Goal: Information Seeking & Learning: Learn about a topic

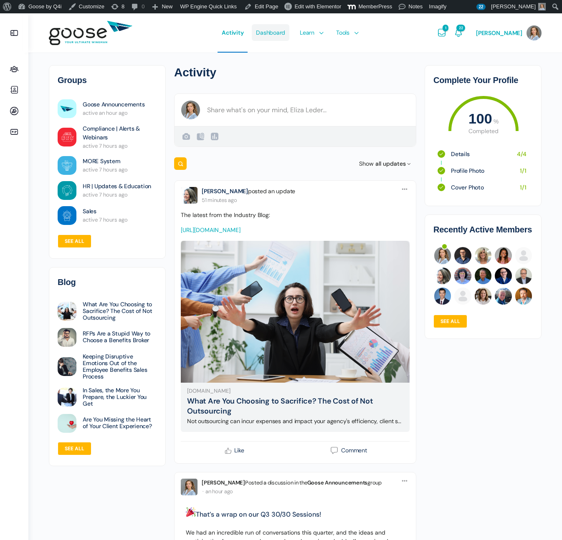
click at [278, 31] on span "Dashboard" at bounding box center [270, 32] width 29 height 39
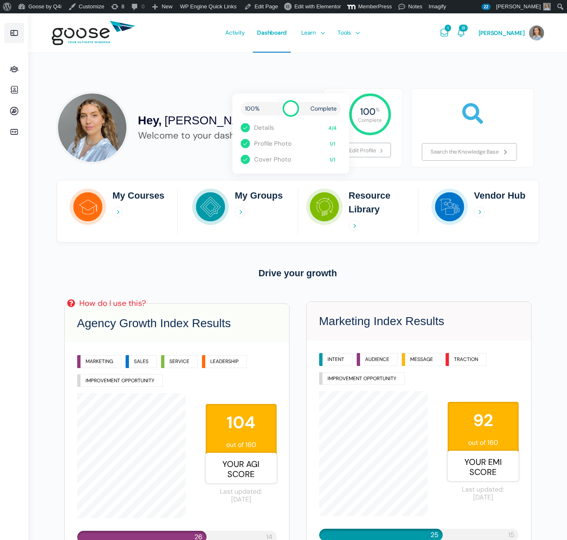
click at [15, 33] on icon at bounding box center [14, 33] width 10 height 10
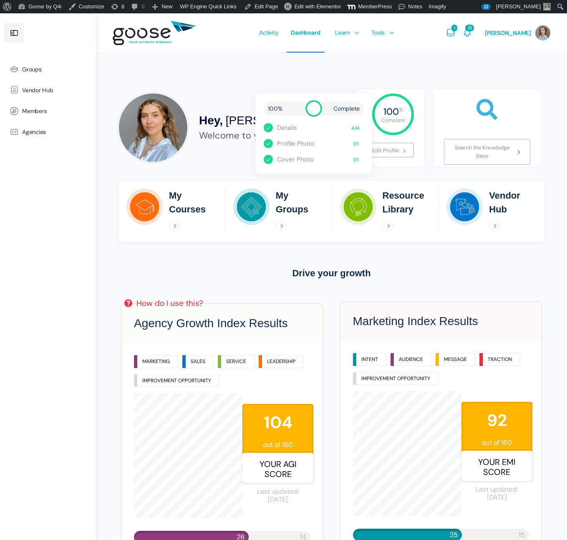
click at [14, 35] on icon at bounding box center [14, 33] width 10 height 10
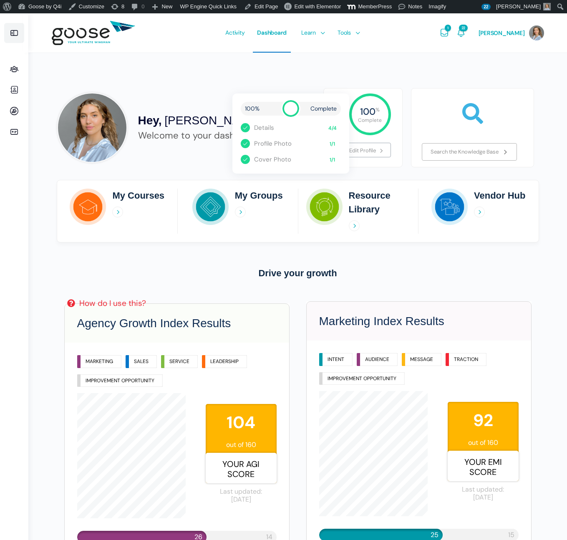
click at [14, 35] on icon at bounding box center [14, 33] width 10 height 10
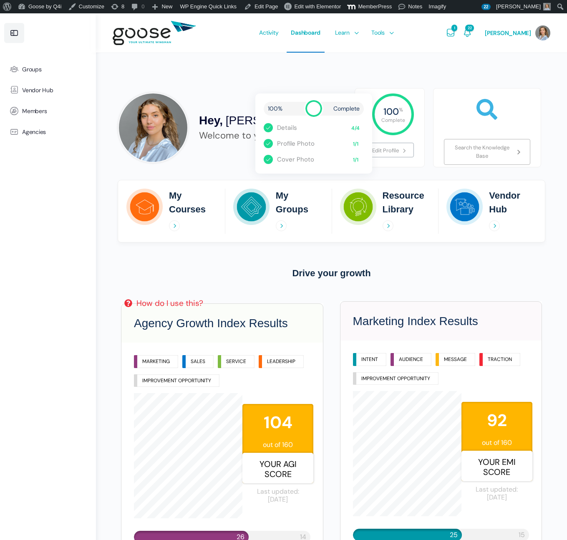
click at [14, 35] on icon at bounding box center [14, 33] width 10 height 10
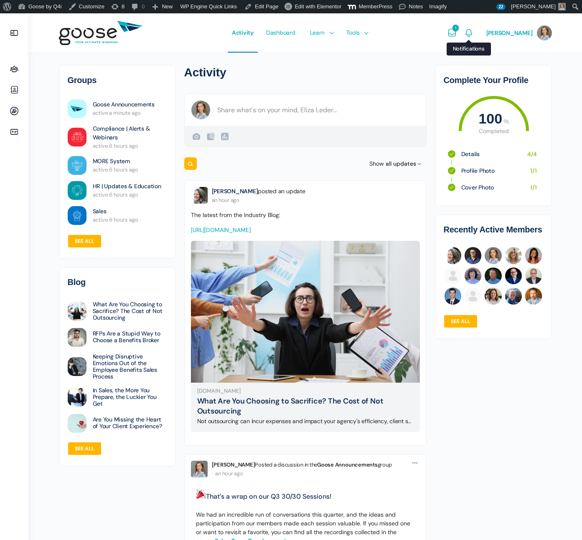
click at [474, 33] on icon "Notifications" at bounding box center [469, 33] width 10 height 10
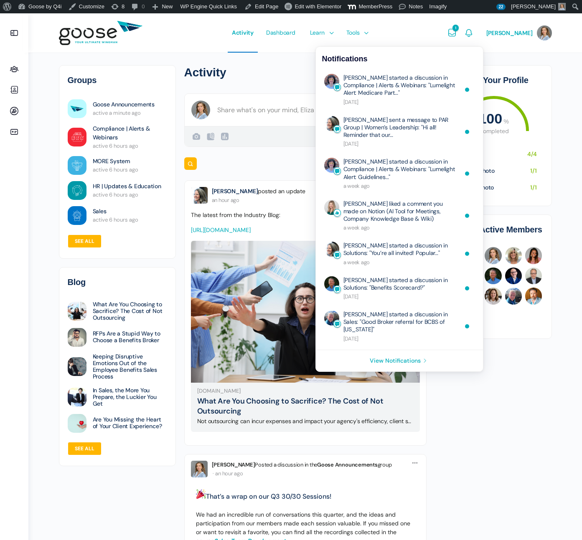
click at [474, 33] on icon "Notifications" at bounding box center [469, 33] width 10 height 10
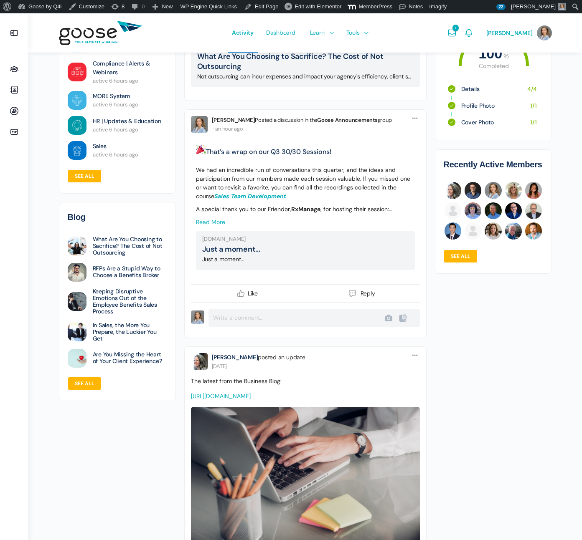
scroll to position [347, 0]
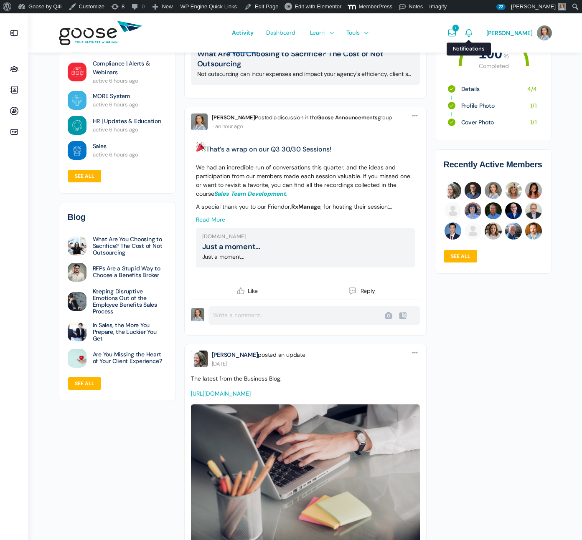
click at [474, 31] on icon "Notifications" at bounding box center [469, 33] width 10 height 10
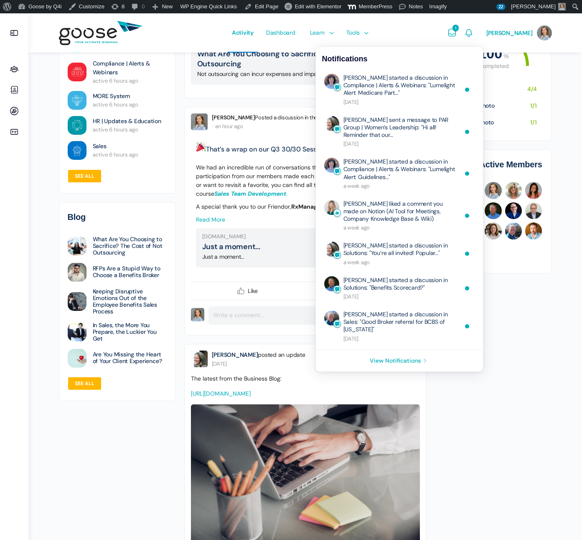
click at [474, 31] on icon "Notifications" at bounding box center [469, 33] width 10 height 10
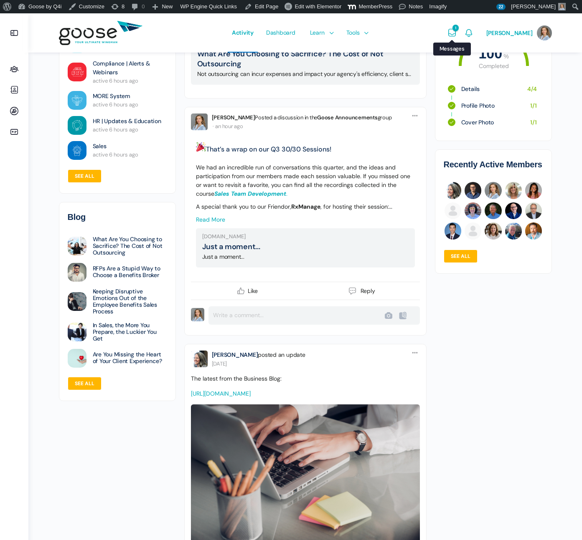
click at [457, 31] on icon "Messages" at bounding box center [452, 33] width 10 height 10
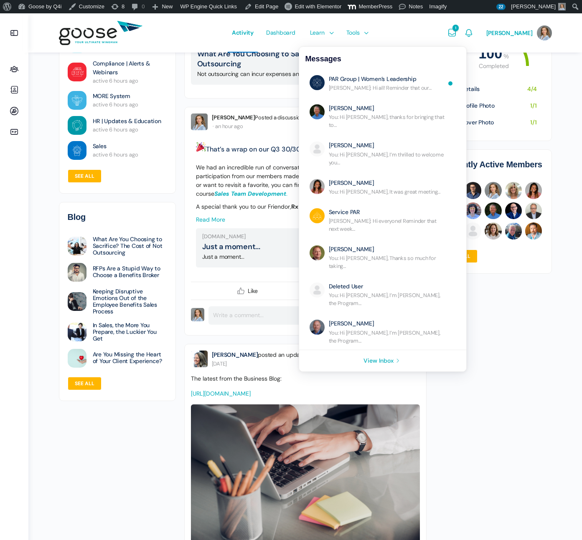
click at [457, 32] on icon "Messages" at bounding box center [452, 33] width 10 height 10
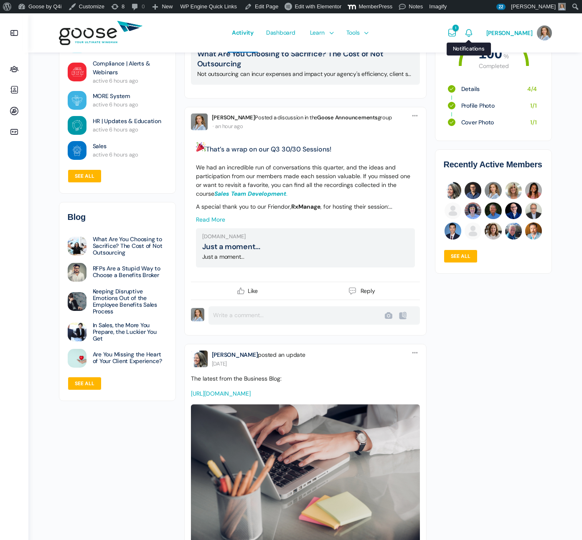
click at [474, 30] on icon "Notifications" at bounding box center [469, 33] width 10 height 10
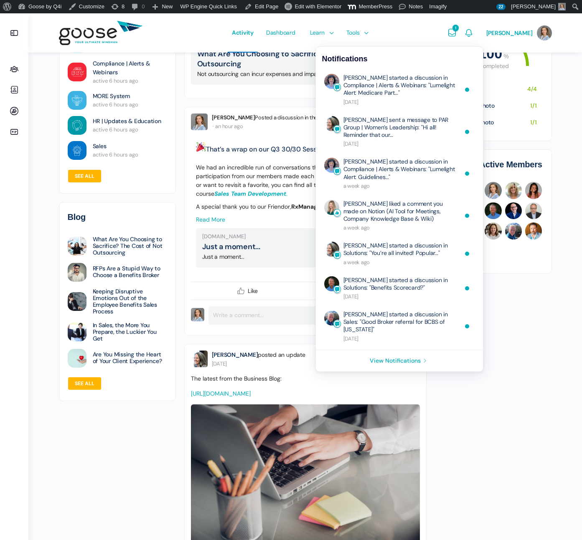
click at [457, 27] on link "1" at bounding box center [452, 32] width 10 height 39
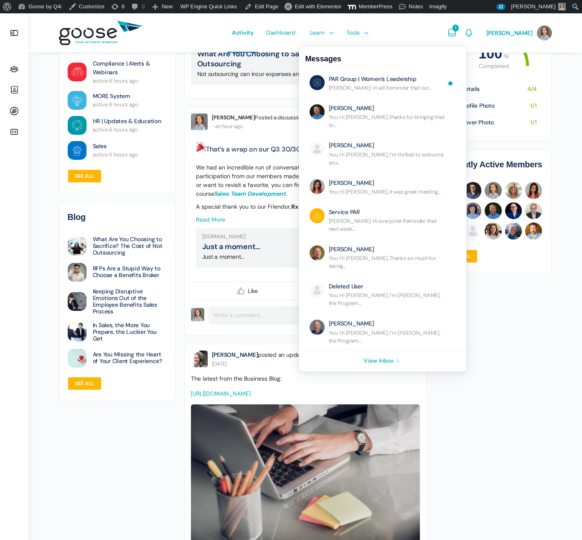
click at [400, 24] on div "Activity Dashboard Learn Courses Map Your Growth Marketing Hub Sales Hub Servic…" at bounding box center [299, 32] width 289 height 39
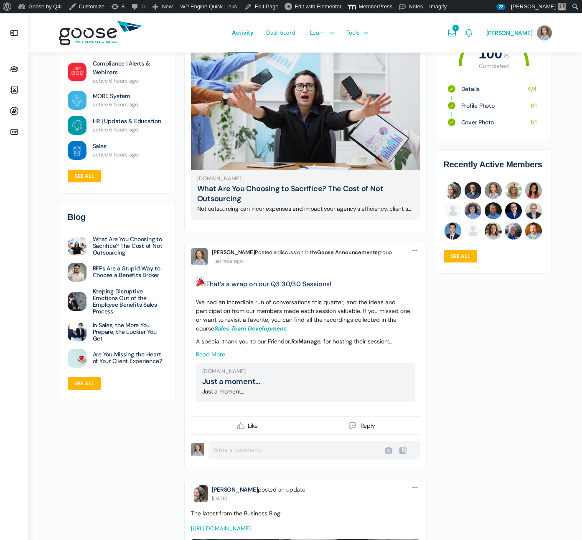
scroll to position [211, 0]
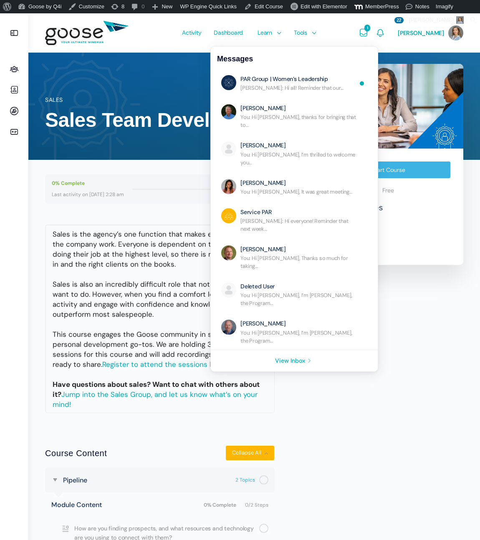
drag, startPoint x: 0, startPoint y: 0, endPoint x: 370, endPoint y: 32, distance: 371.3
click at [369, 32] on icon "Messages" at bounding box center [364, 33] width 10 height 10
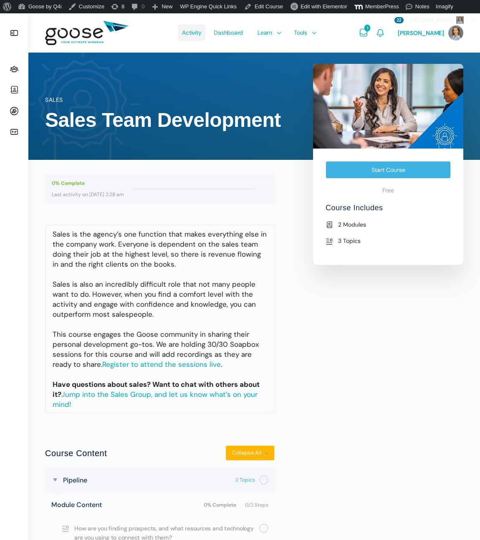
click at [200, 32] on span "Activity" at bounding box center [191, 32] width 19 height 39
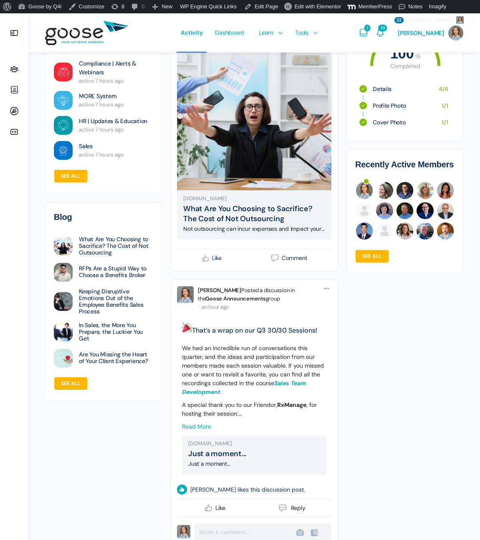
scroll to position [171, 0]
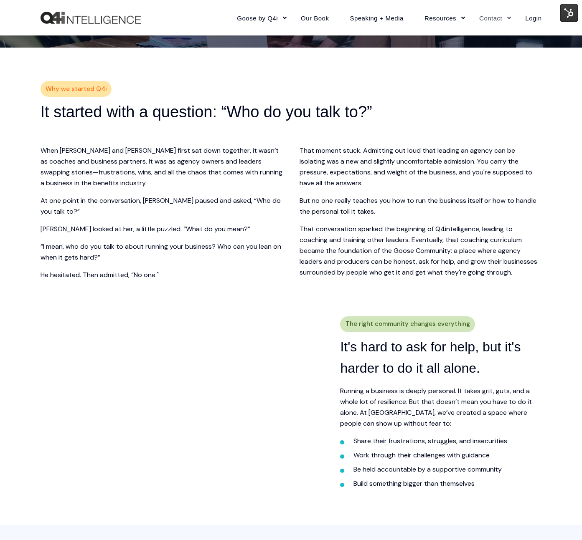
scroll to position [168, 0]
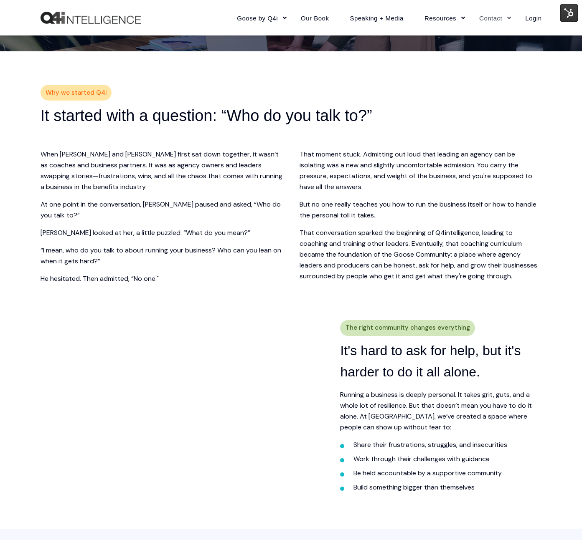
click at [565, 13] on img at bounding box center [569, 13] width 18 height 18
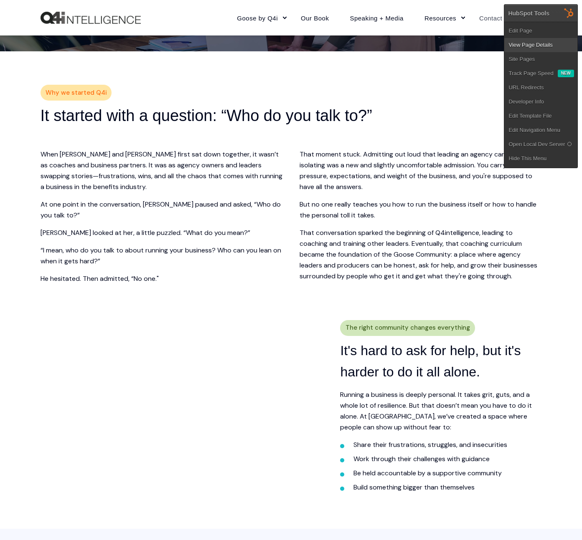
click at [537, 46] on link "View Page Details" at bounding box center [540, 45] width 73 height 14
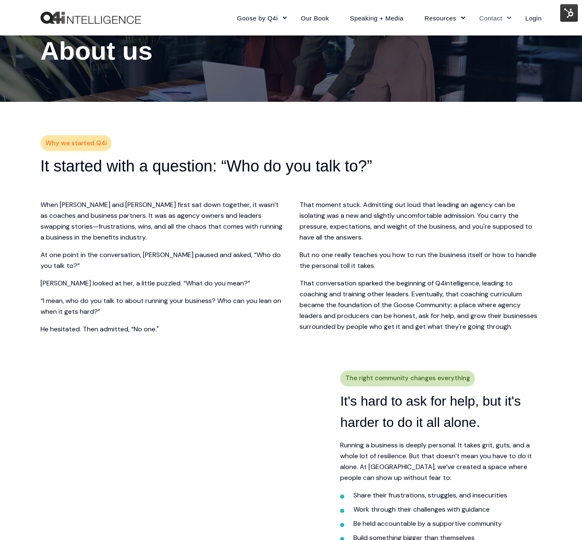
scroll to position [117, 0]
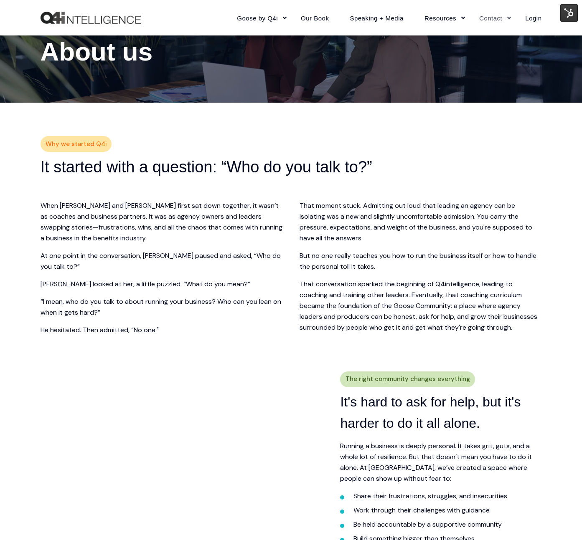
click at [569, 11] on img at bounding box center [569, 13] width 18 height 18
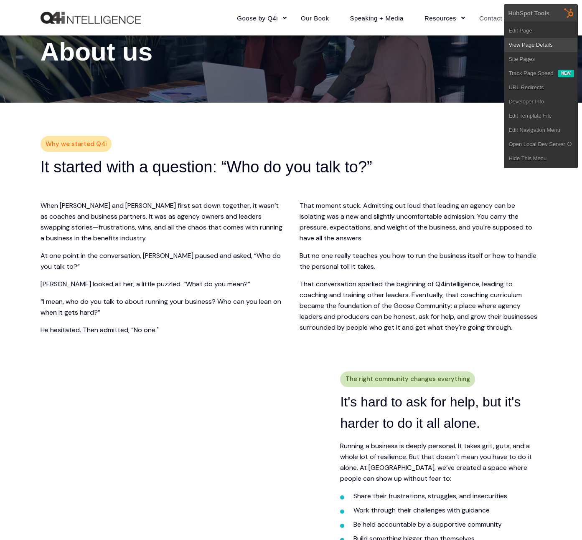
click at [555, 43] on link "View Page Details" at bounding box center [540, 45] width 73 height 14
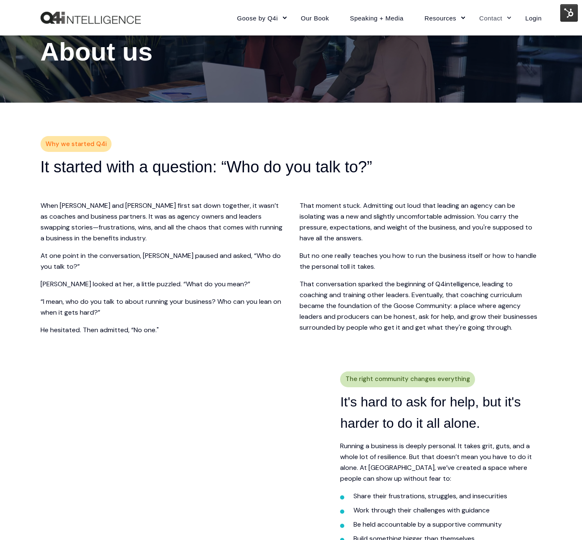
scroll to position [0, 0]
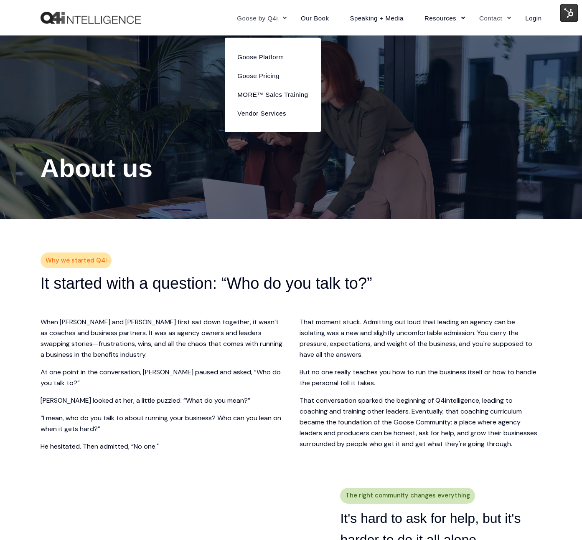
click at [284, 20] on link "Goose by Q4i" at bounding box center [258, 18] width 64 height 36
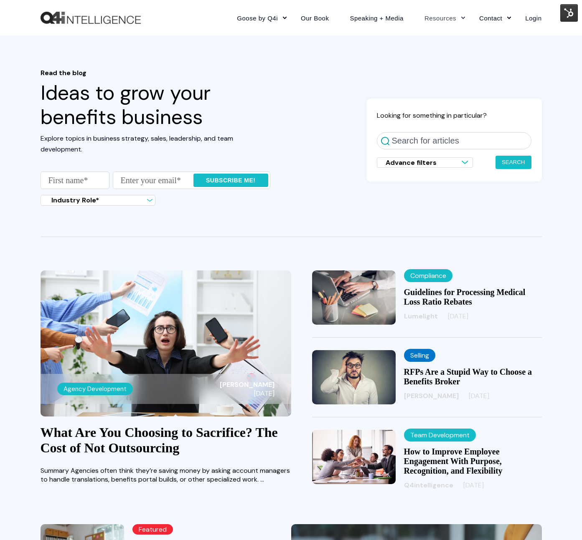
scroll to position [1, 0]
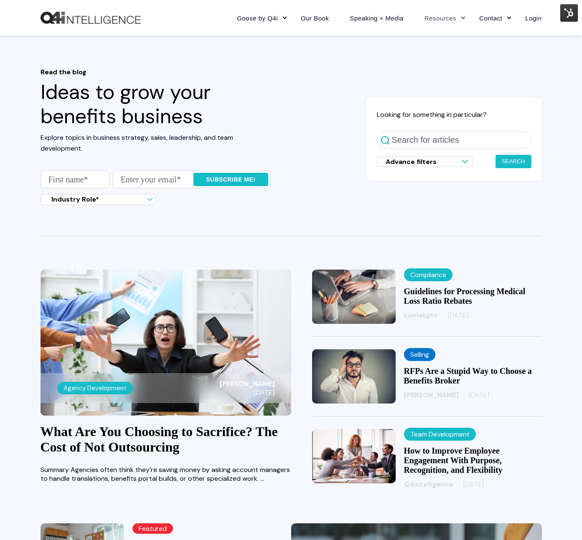
click at [370, 380] on img at bounding box center [354, 377] width 84 height 54
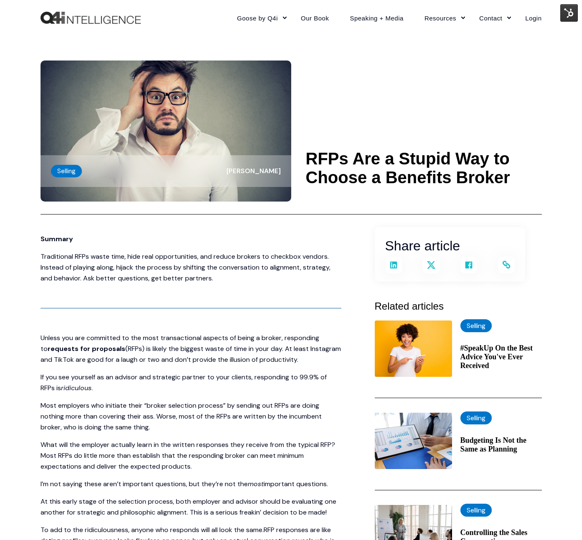
click at [563, 11] on img at bounding box center [569, 13] width 18 height 18
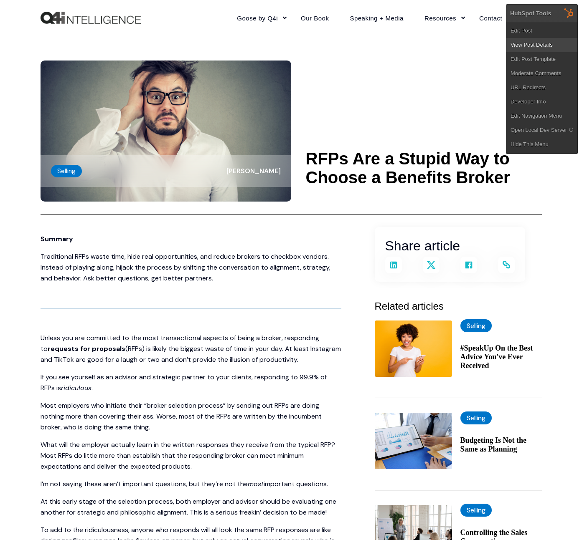
click at [555, 41] on link "View Post Details" at bounding box center [541, 45] width 71 height 14
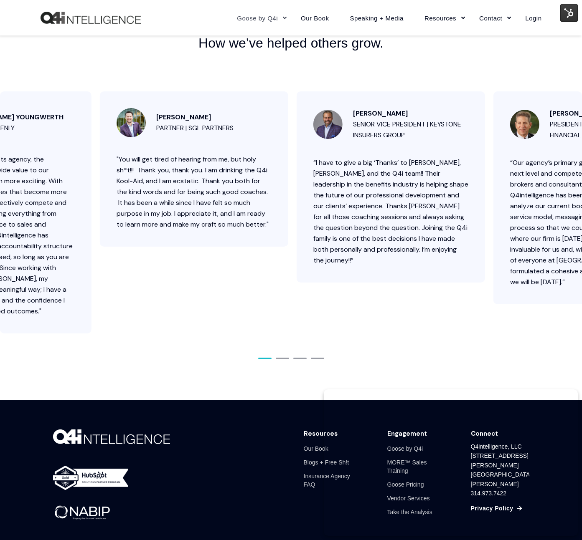
scroll to position [3443, 0]
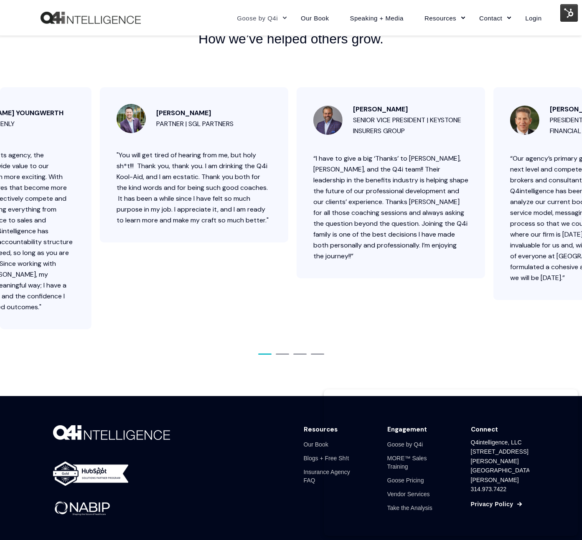
click at [572, 12] on img at bounding box center [569, 13] width 18 height 18
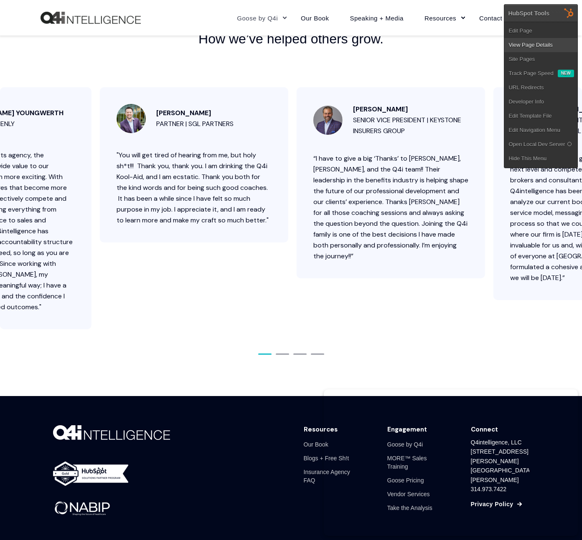
click at [532, 47] on link "View Page Details" at bounding box center [540, 45] width 73 height 14
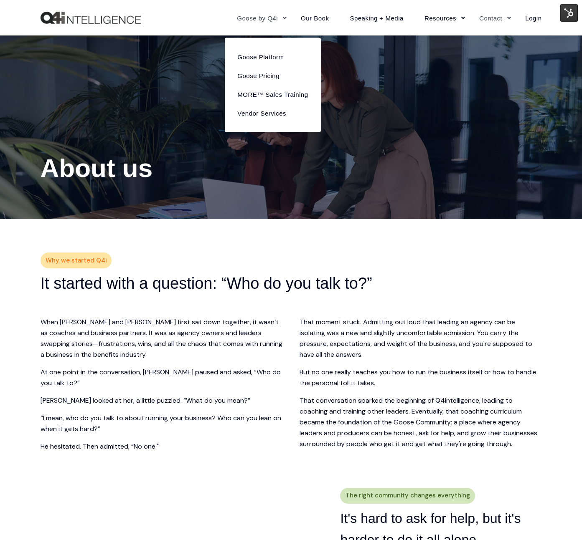
scroll to position [168, 0]
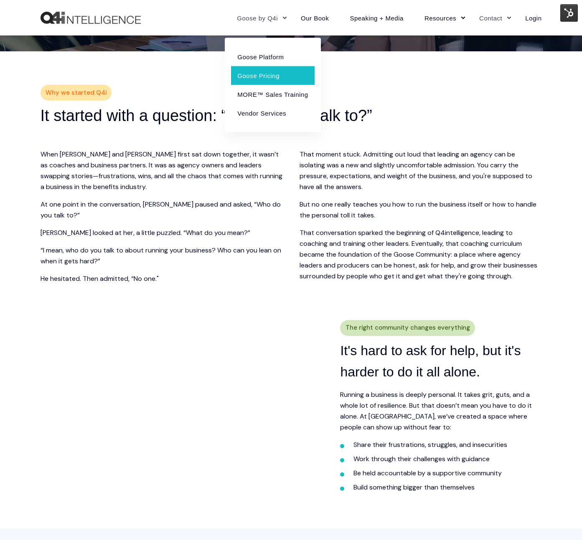
click at [258, 75] on link "Goose Pricing" at bounding box center [272, 75] width 83 height 19
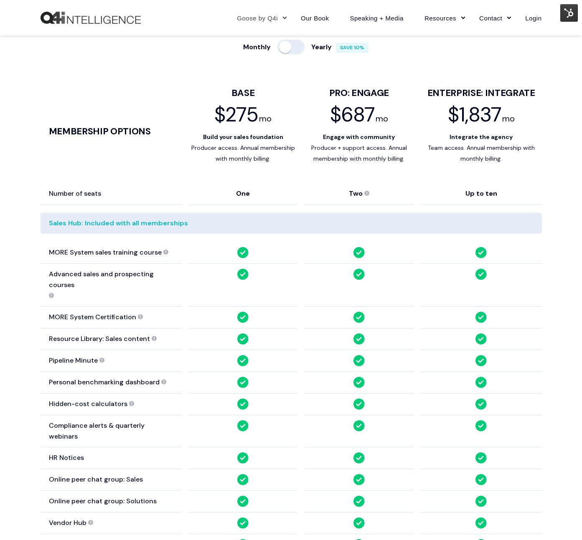
scroll to position [495, 0]
